Goal: Task Accomplishment & Management: Complete application form

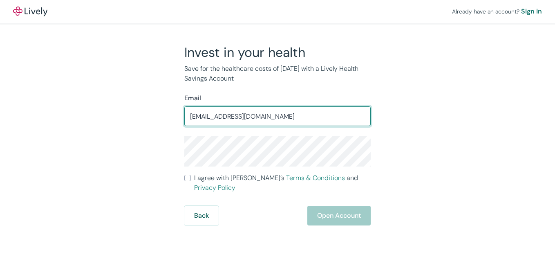
type input "[EMAIL_ADDRESS][DOMAIN_NAME]"
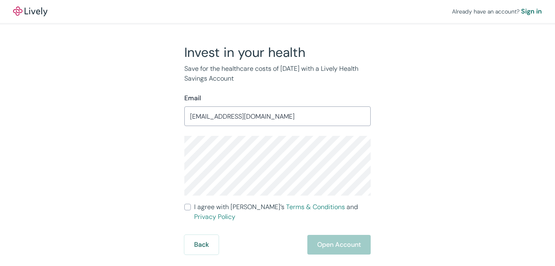
click at [185, 206] on input "I agree with Lively’s Terms & Conditions and Privacy Policy" at bounding box center [187, 207] width 7 height 7
checkbox input "true"
click at [347, 235] on button "Open Account" at bounding box center [338, 245] width 63 height 20
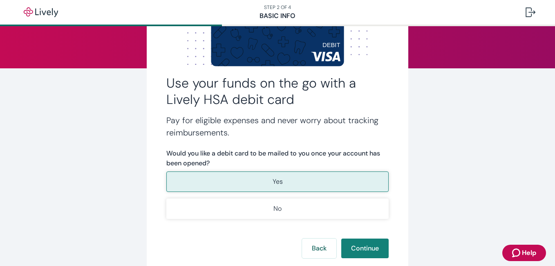
scroll to position [82, 0]
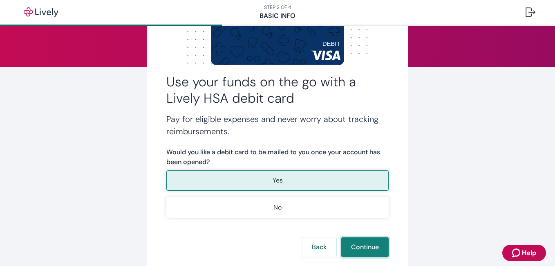
click at [370, 241] on button "Continue" at bounding box center [364, 247] width 47 height 20
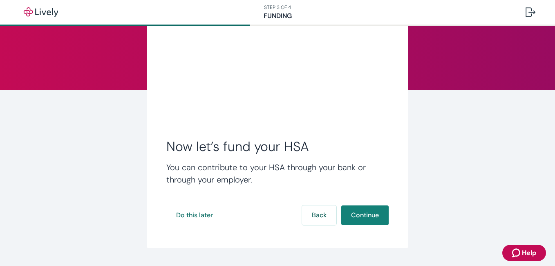
scroll to position [80, 0]
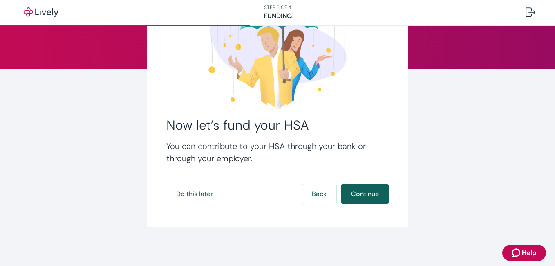
click at [367, 195] on button "Continue" at bounding box center [364, 194] width 47 height 20
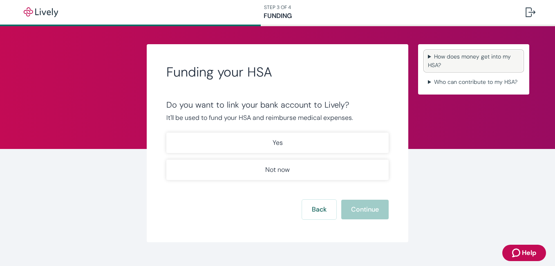
click at [439, 55] on summary "How does money get into my HSA?" at bounding box center [474, 61] width 98 height 20
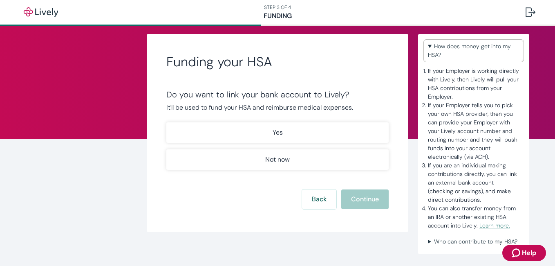
scroll to position [16, 0]
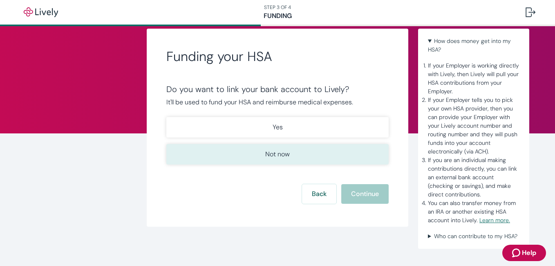
click at [275, 155] on p "Not now" at bounding box center [277, 154] width 25 height 10
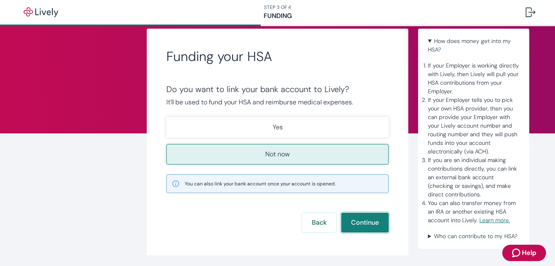
click at [376, 228] on button "Continue" at bounding box center [364, 223] width 47 height 20
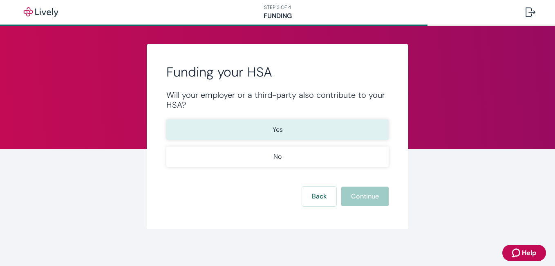
click at [288, 123] on button "Yes" at bounding box center [277, 129] width 222 height 20
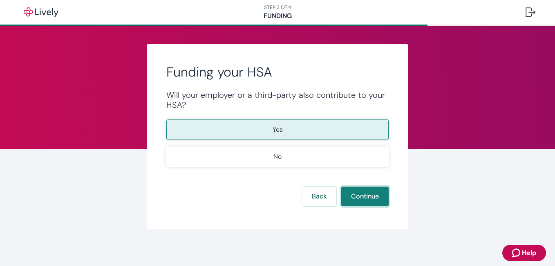
click at [353, 195] on button "Continue" at bounding box center [364, 196] width 47 height 20
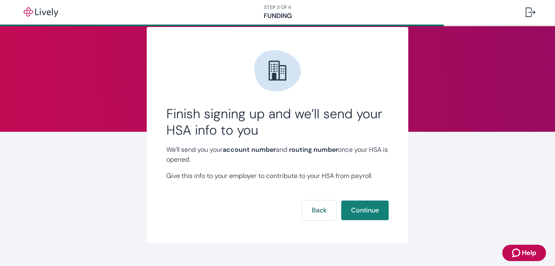
scroll to position [34, 0]
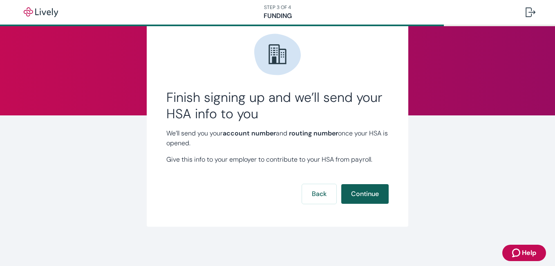
click at [369, 192] on button "Continue" at bounding box center [364, 194] width 47 height 20
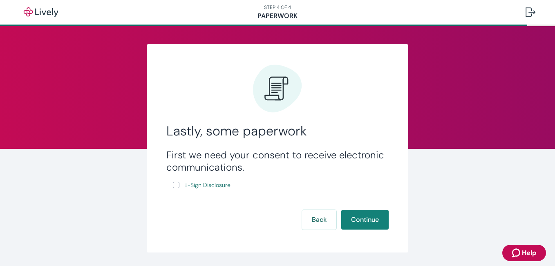
scroll to position [26, 0]
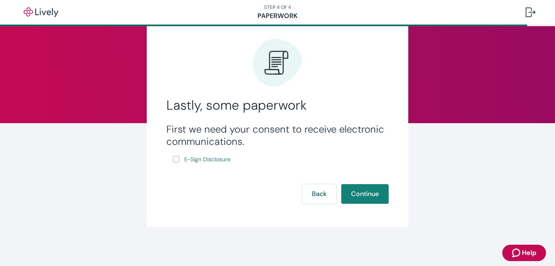
click at [173, 159] on input "E-Sign Disclosure" at bounding box center [176, 159] width 7 height 7
checkbox input "true"
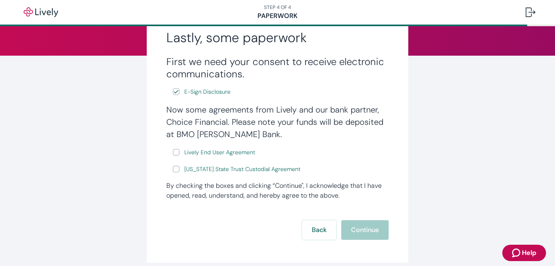
scroll to position [107, 0]
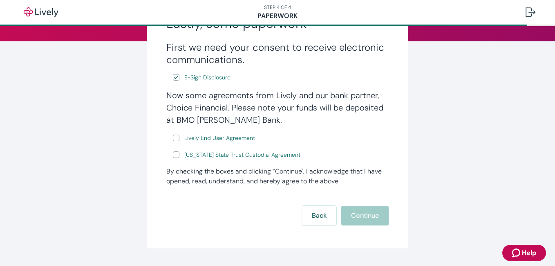
click at [174, 138] on input "Lively End User Agreement" at bounding box center [176, 137] width 7 height 7
checkbox input "true"
click at [174, 155] on input "Wyoming State Trust Custodial Agreement" at bounding box center [176, 154] width 7 height 7
checkbox input "true"
click at [367, 214] on button "Continue" at bounding box center [364, 216] width 47 height 20
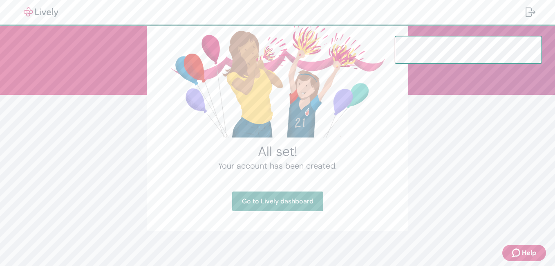
scroll to position [58, 0]
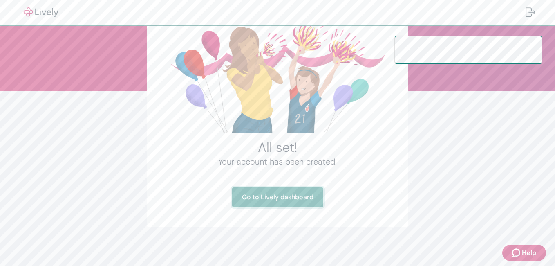
click at [286, 199] on link "Go to Lively dashboard" at bounding box center [277, 197] width 91 height 20
